Goal: Task Accomplishment & Management: Complete application form

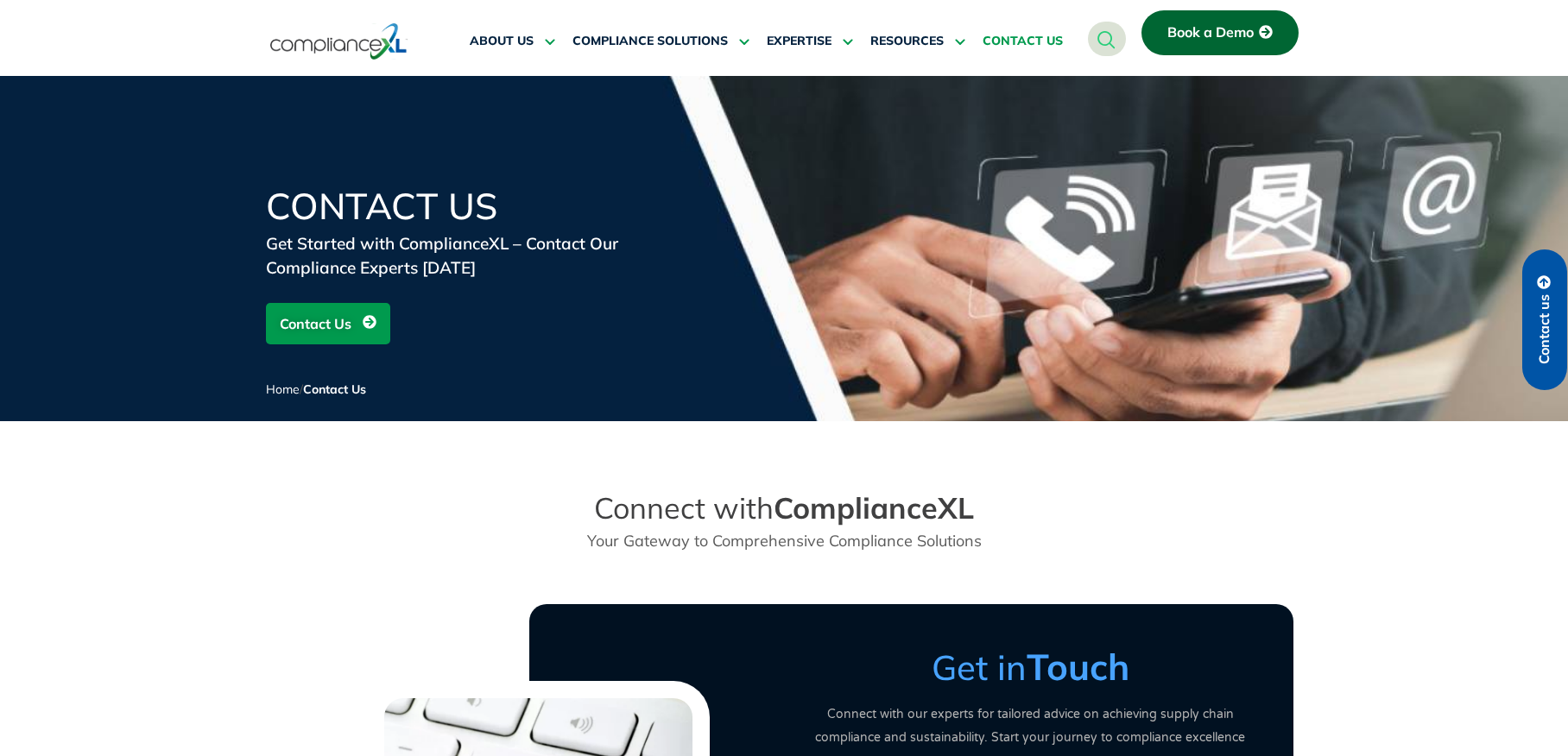
click at [330, 331] on span "Contact Us" at bounding box center [315, 323] width 72 height 33
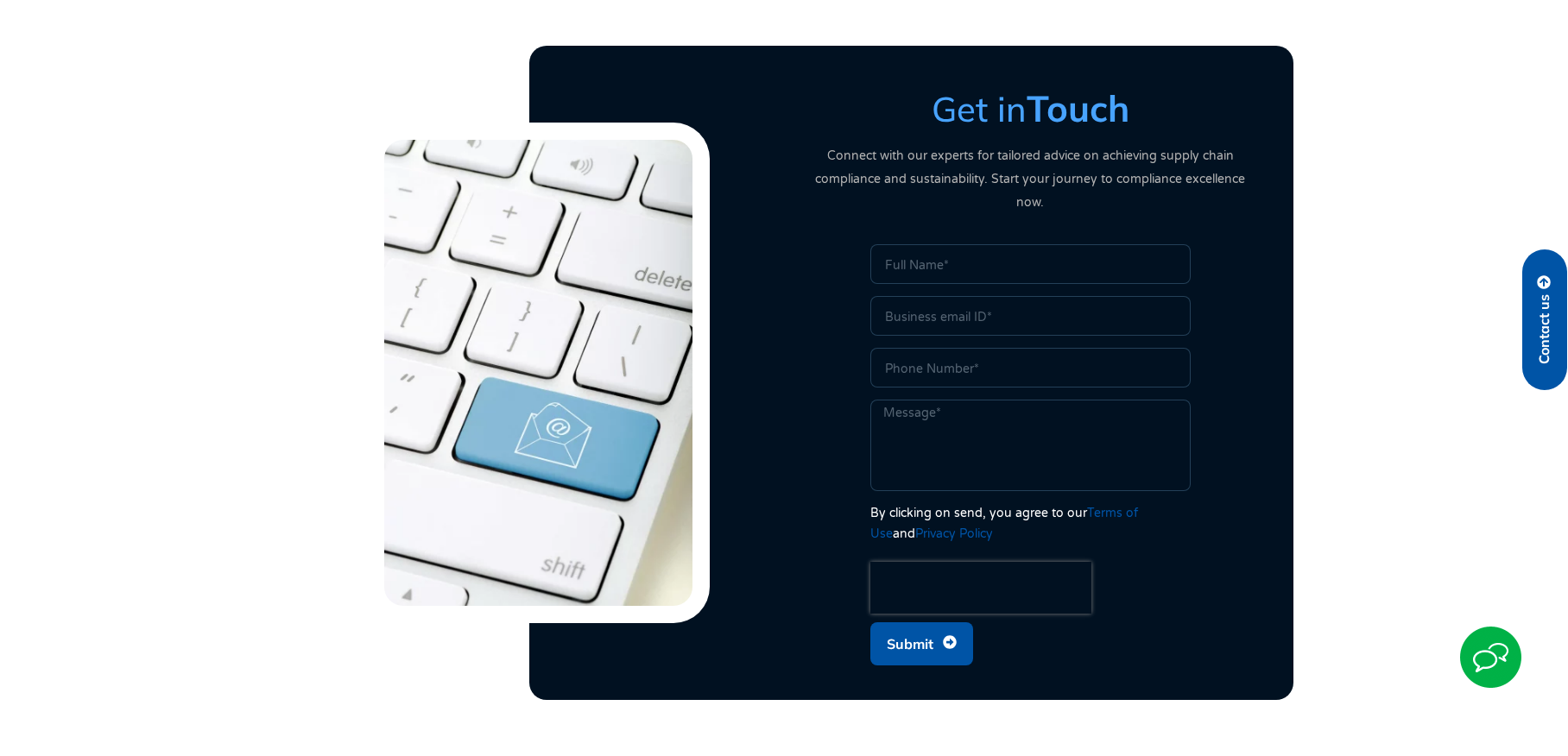
scroll to position [596, 0]
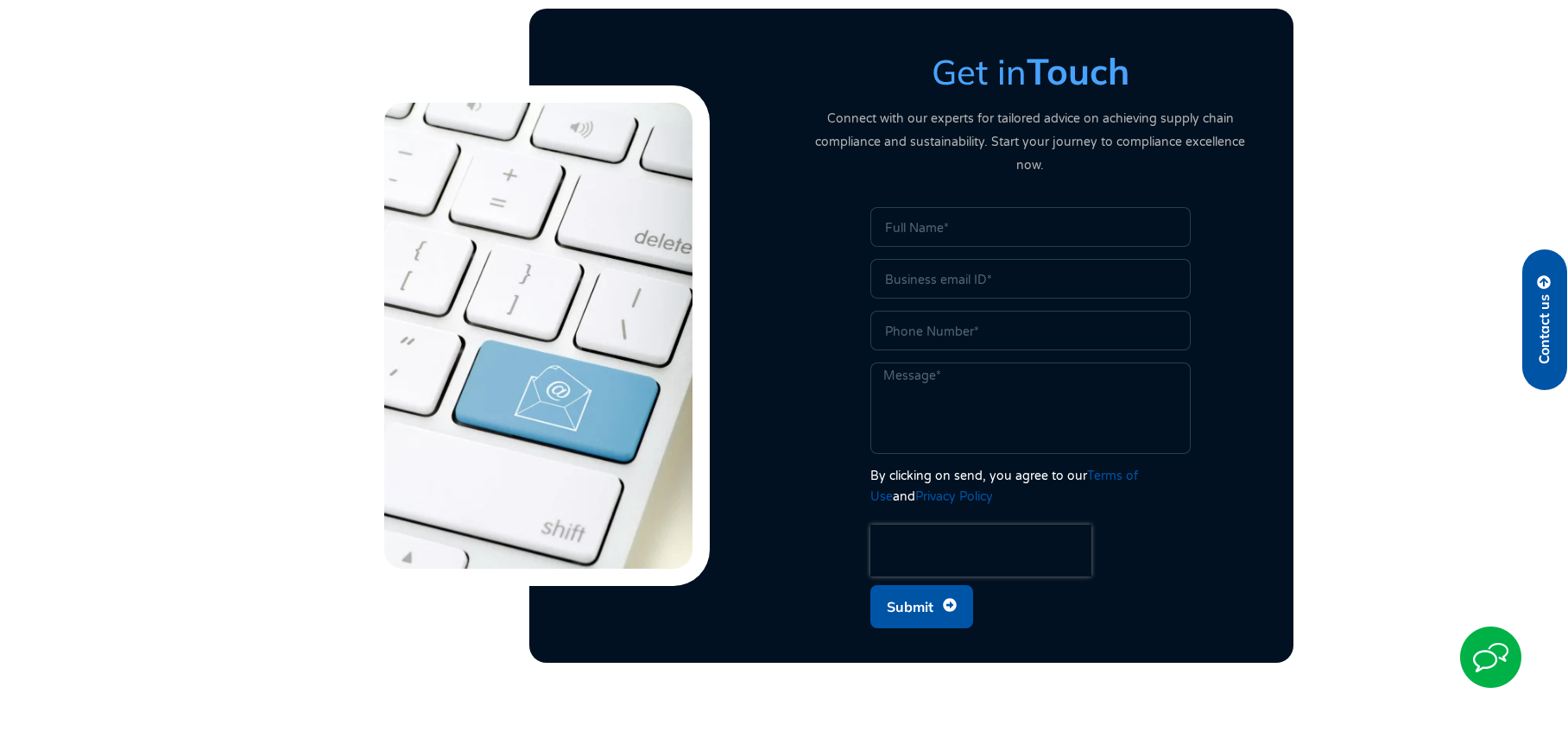
click at [928, 213] on input "Name" at bounding box center [1031, 226] width 321 height 39
type input "[PERSON_NAME]"
type input "[EMAIL_ADDRESS][DOMAIN_NAME]"
type input "6168933779"
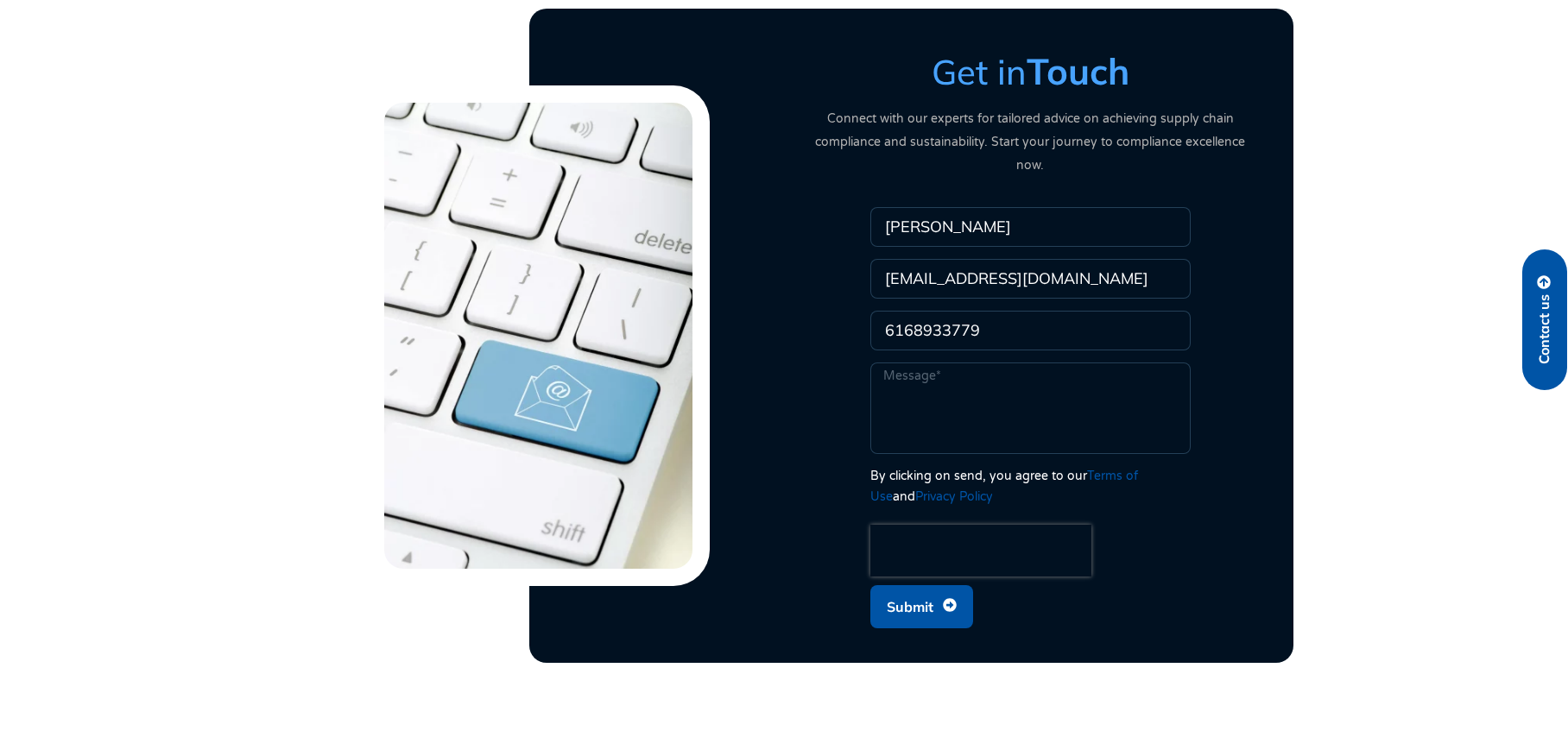
paste textarea "ComplianceXL"
type textarea "ComplianceXL"
drag, startPoint x: 1010, startPoint y: 360, endPoint x: 626, endPoint y: 305, distance: 387.9
click at [626, 305] on div "Get in Touch Connect with our experts for tailored advice on achieving supply c…" at bounding box center [784, 336] width 985 height 620
click at [913, 363] on textarea "Message" at bounding box center [1031, 408] width 321 height 91
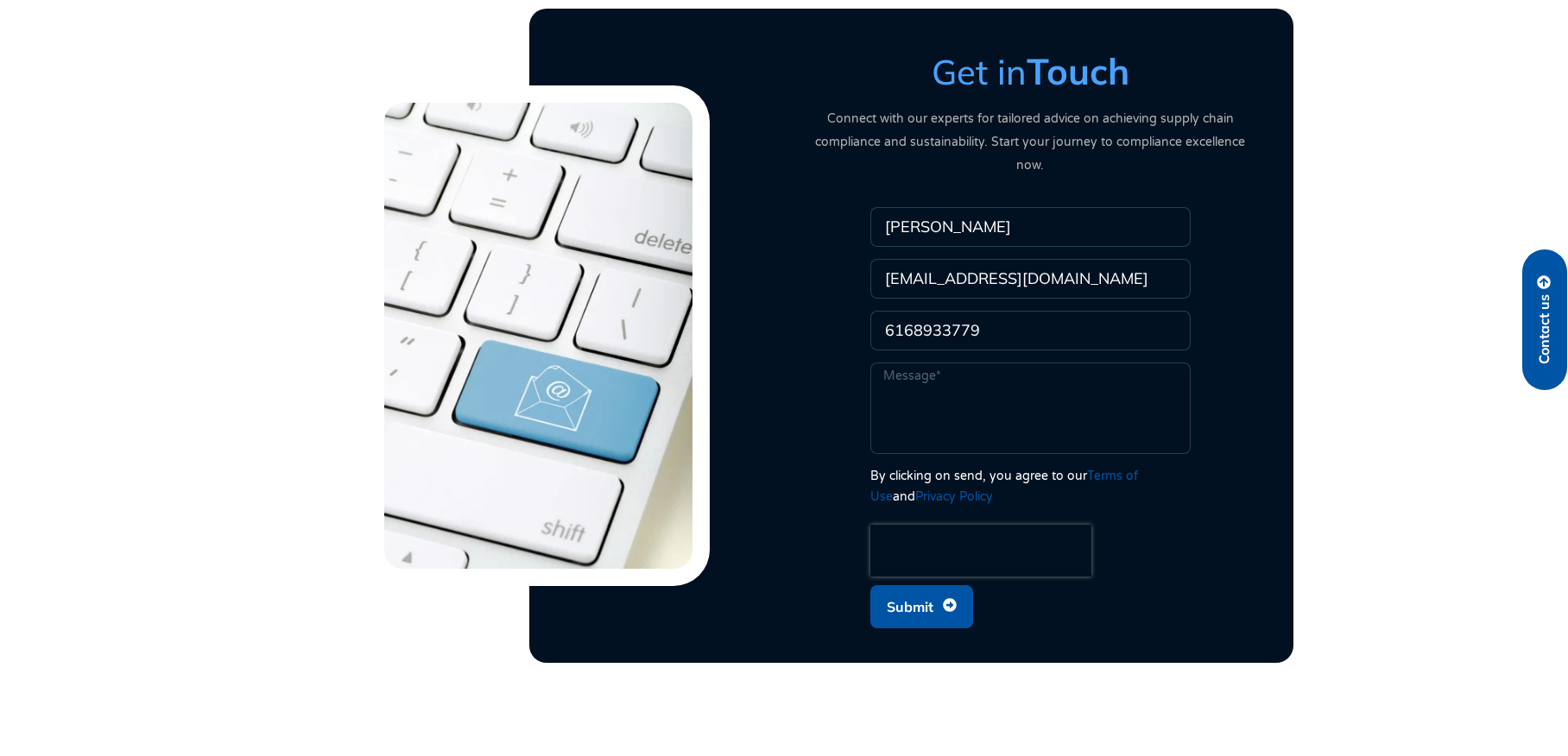
paste textarea "I came across your name and company while researching PFAS compliance consultan…"
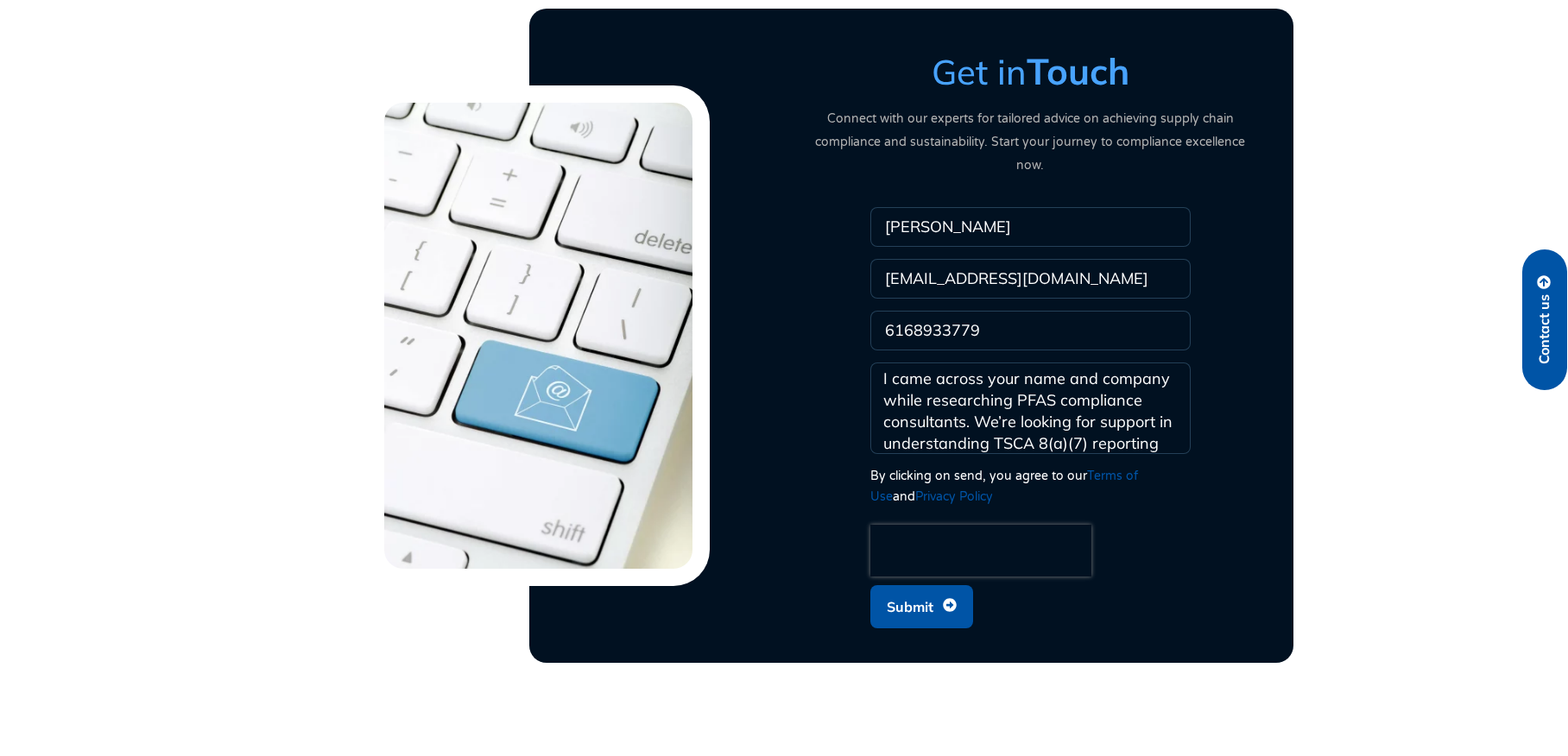
scroll to position [197, 0]
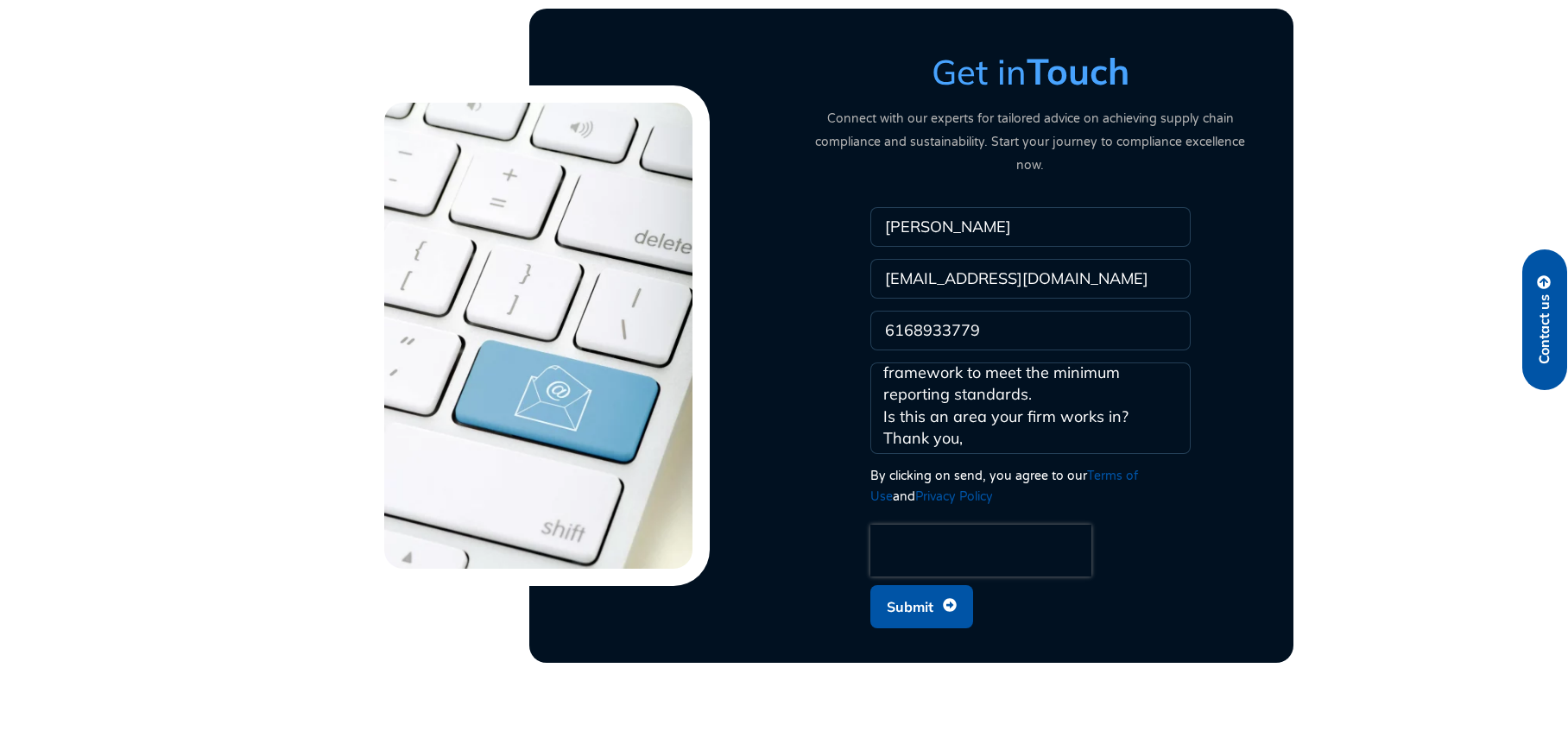
click at [879, 373] on textarea "I came across your name and company while researching PFAS compliance consultan…" at bounding box center [1031, 408] width 321 height 91
click at [886, 414] on textarea "I came across your name and company while researching PFAS compliance consultan…" at bounding box center [1031, 408] width 321 height 91
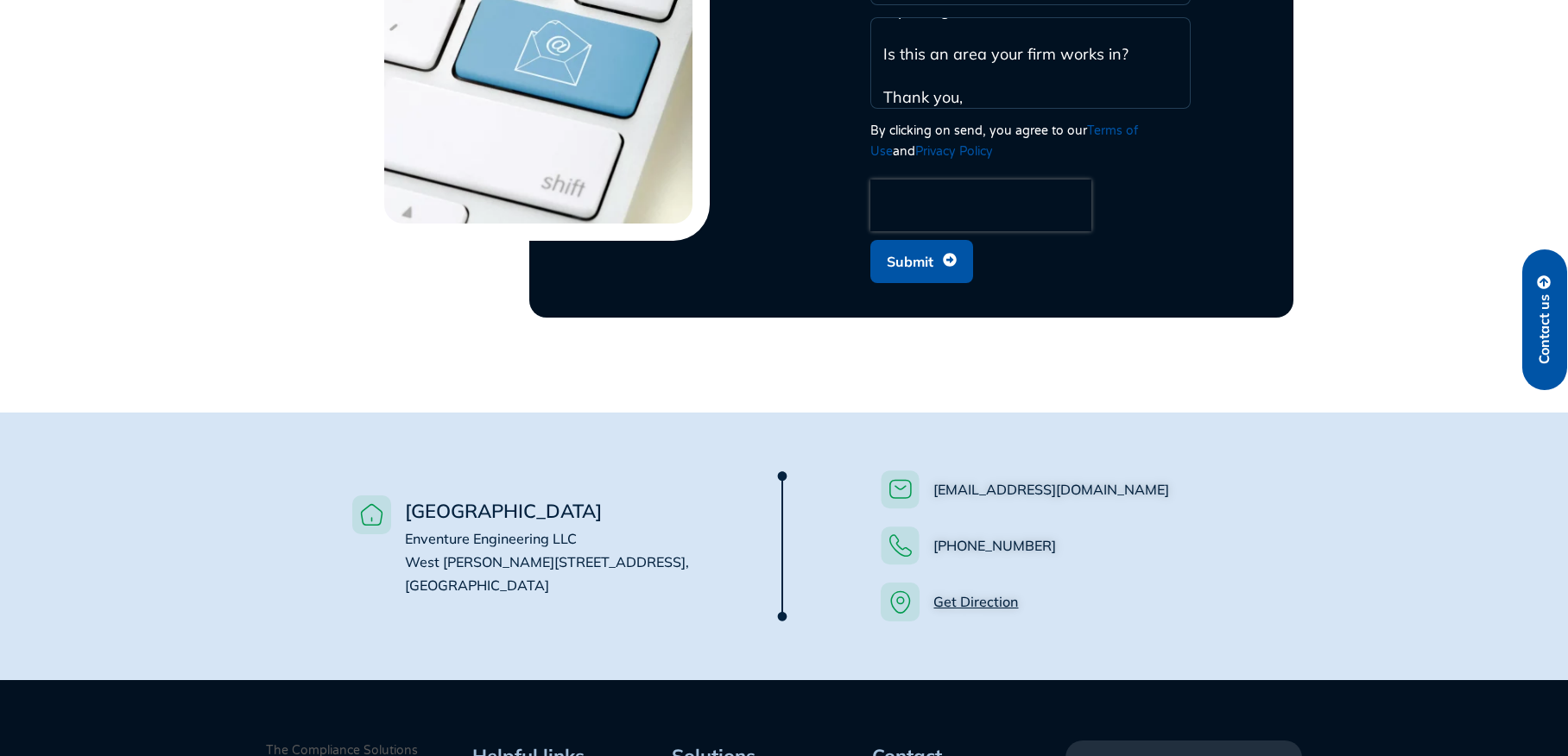
type textarea "I came across your name and company while researching PFAS compliance consultan…"
click at [919, 245] on span "Submit" at bounding box center [910, 261] width 47 height 33
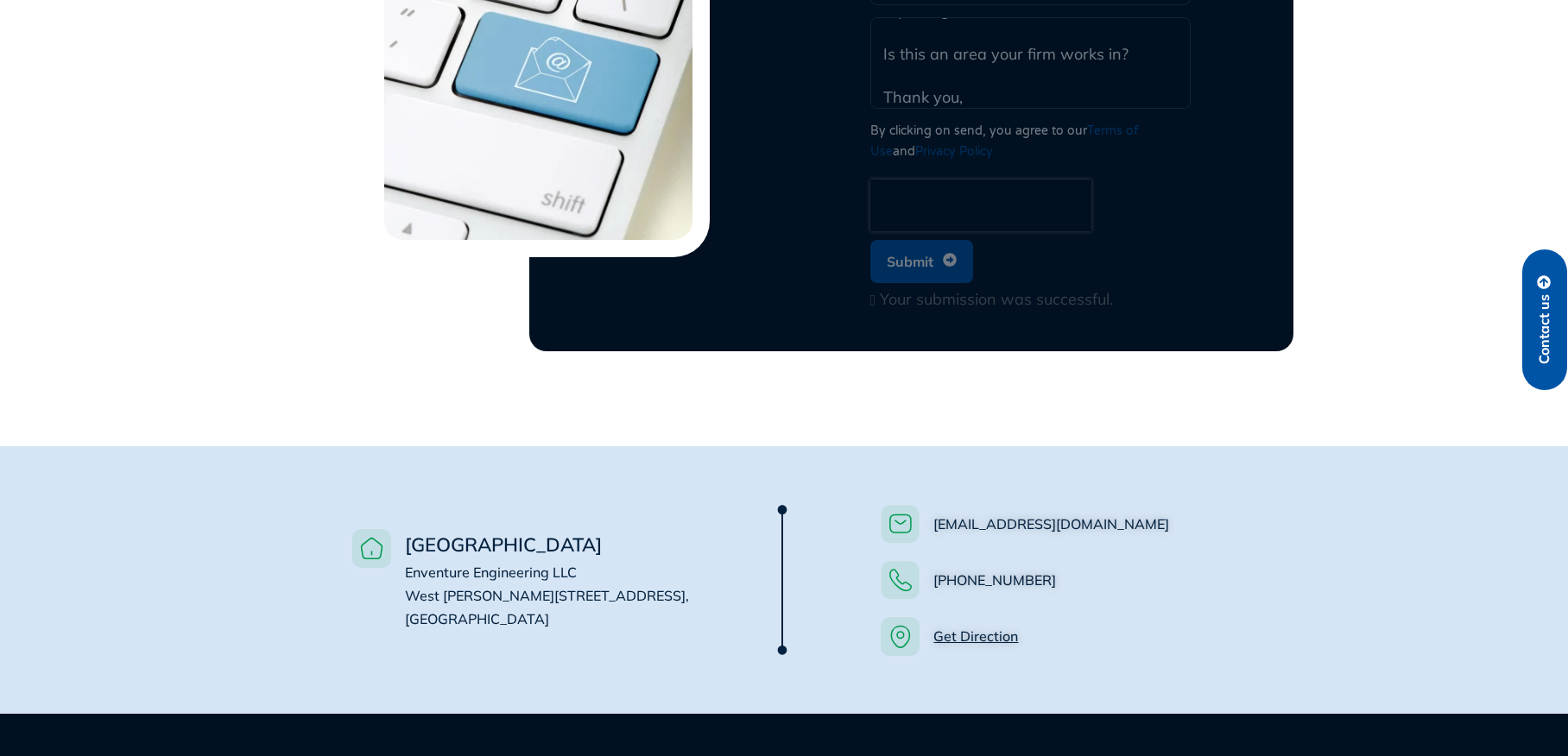
scroll to position [0, 0]
